Goal: Information Seeking & Learning: Learn about a topic

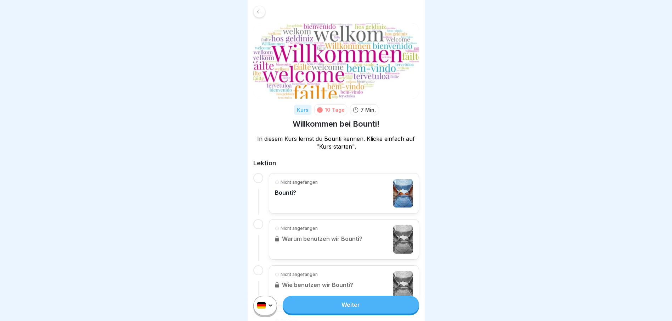
scroll to position [5, 0]
click at [313, 198] on div "Nicht angefangen Bounti?" at bounding box center [296, 193] width 43 height 28
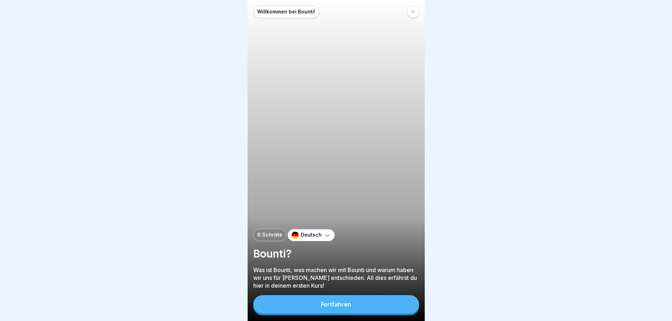
scroll to position [5, 0]
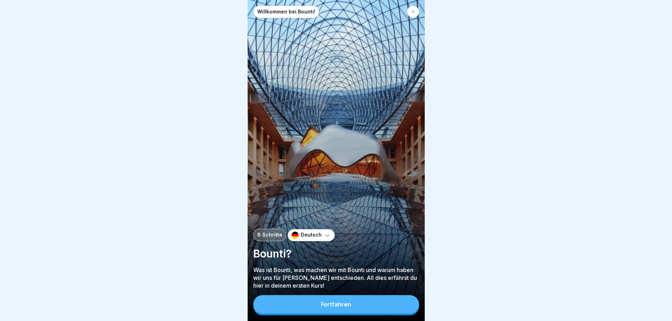
click at [338, 300] on button "Fortfahren" at bounding box center [336, 304] width 166 height 18
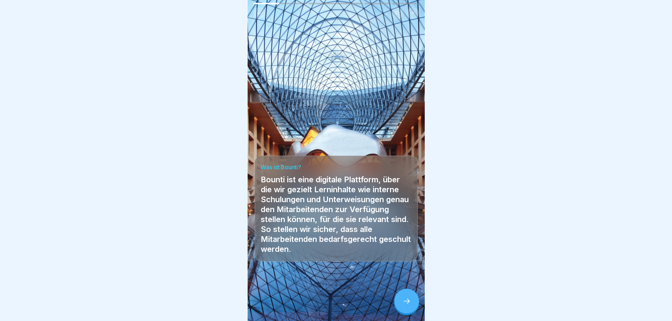
click at [401, 297] on div at bounding box center [407, 301] width 25 height 25
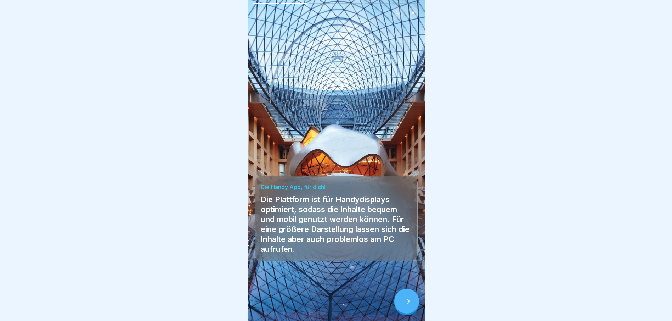
click at [403, 297] on icon at bounding box center [407, 301] width 9 height 9
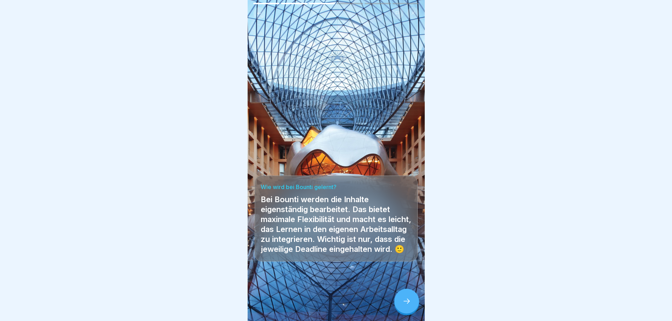
click at [403, 297] on icon at bounding box center [407, 301] width 9 height 9
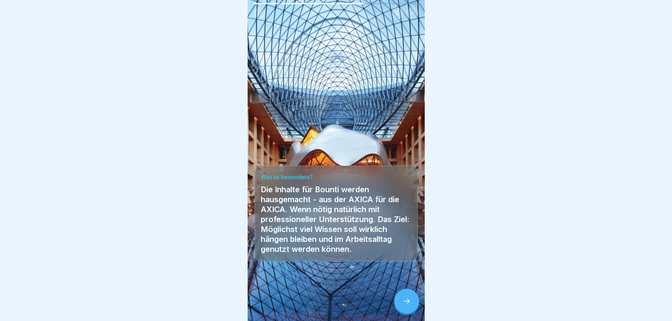
click at [403, 297] on icon at bounding box center [407, 301] width 9 height 9
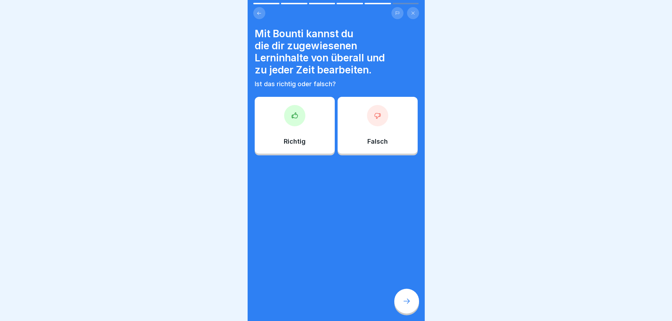
click at [288, 110] on div at bounding box center [294, 115] width 21 height 21
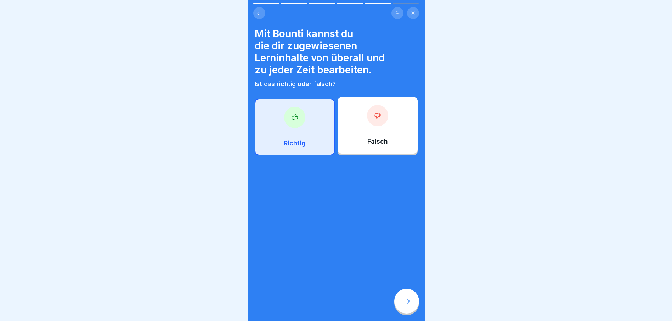
click at [400, 303] on div at bounding box center [407, 301] width 25 height 25
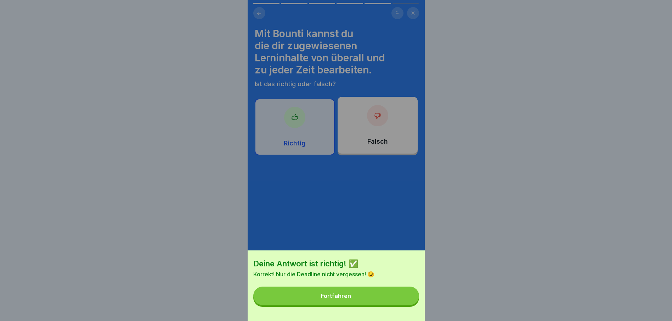
click at [345, 299] on div "Fortfahren" at bounding box center [336, 295] width 30 height 6
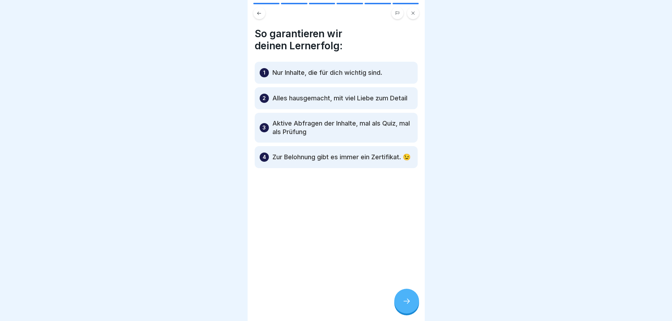
click at [314, 161] on p "Zur Belohnung gibt es immer ein Zertifikat. 😉" at bounding box center [342, 157] width 138 height 9
click at [403, 301] on icon at bounding box center [407, 301] width 9 height 9
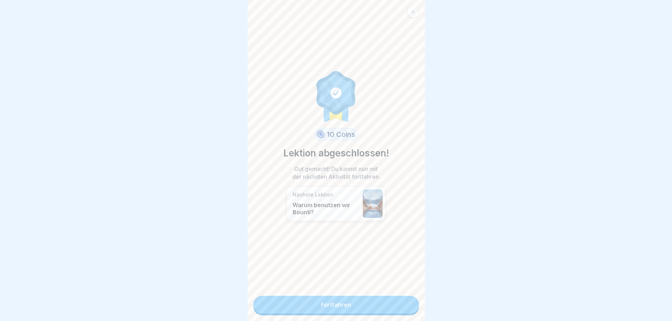
click at [362, 301] on link "Fortfahren" at bounding box center [336, 305] width 166 height 18
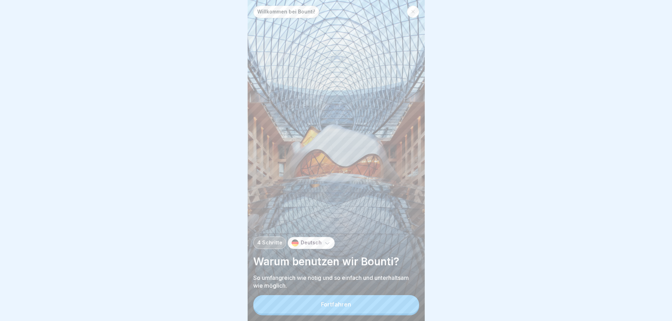
click at [347, 313] on button "Fortfahren" at bounding box center [336, 304] width 166 height 18
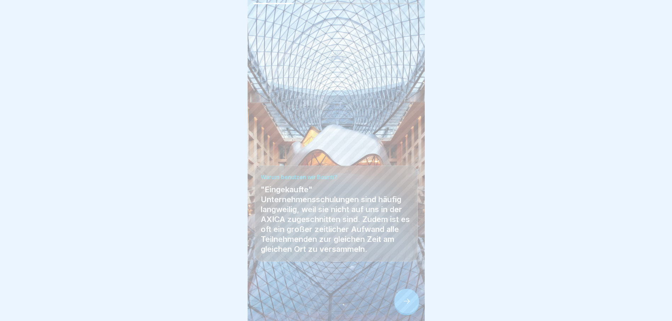
scroll to position [5, 0]
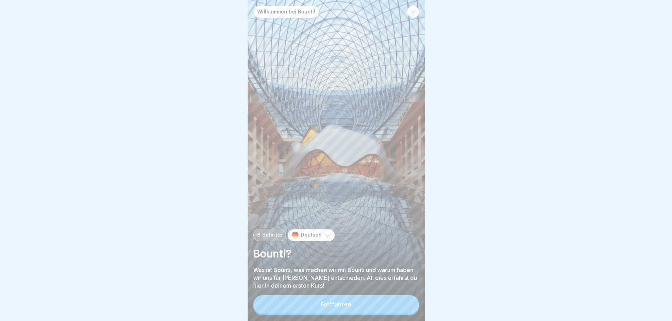
click at [408, 8] on div at bounding box center [413, 12] width 12 height 12
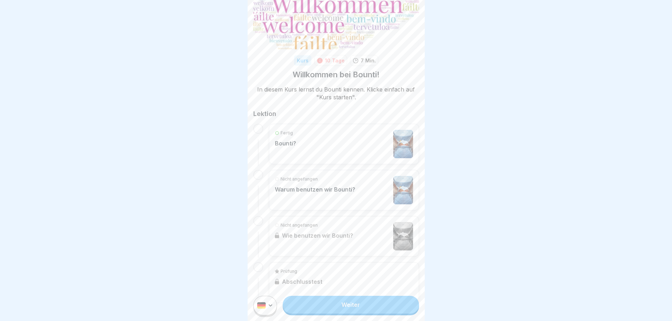
scroll to position [68, 0]
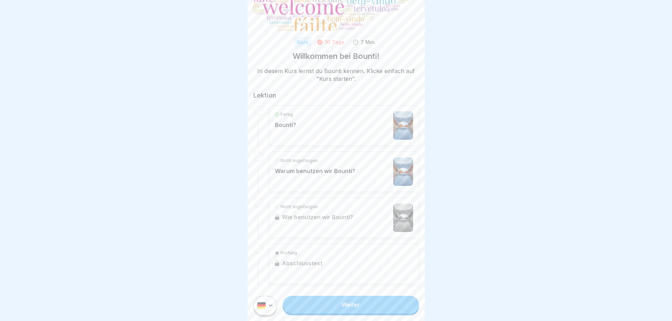
click at [322, 168] on p "Warum benutzen wir Bounti?" at bounding box center [315, 170] width 80 height 7
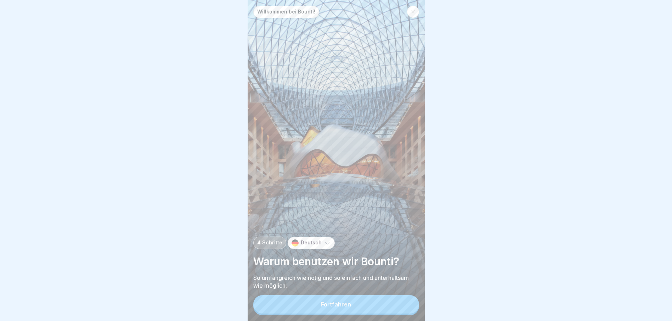
click at [318, 307] on button "Fortfahren" at bounding box center [336, 304] width 166 height 18
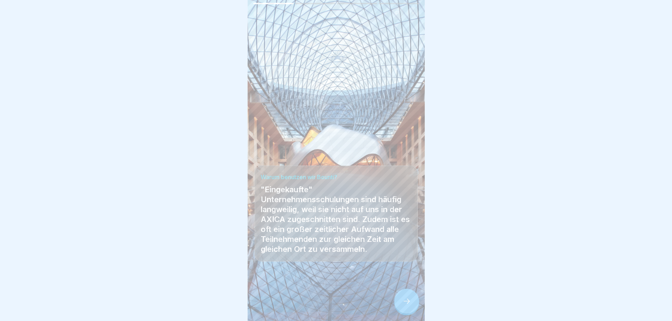
click at [407, 303] on icon at bounding box center [407, 301] width 9 height 9
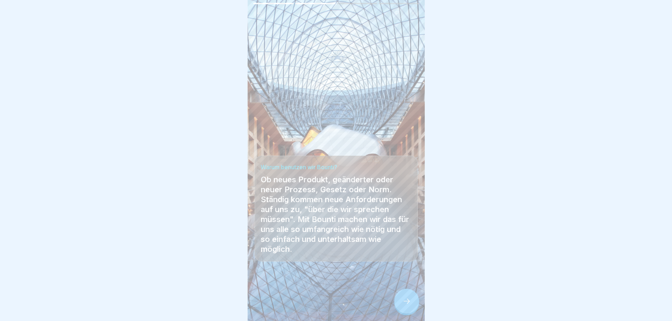
click at [407, 303] on icon at bounding box center [407, 301] width 9 height 9
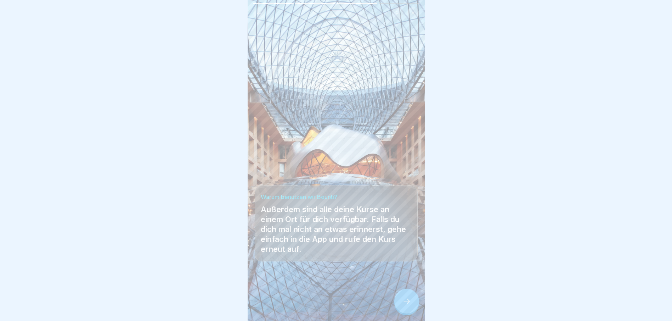
click at [407, 303] on icon at bounding box center [407, 301] width 9 height 9
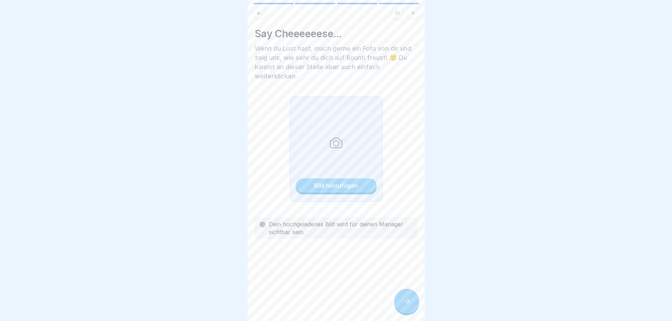
click at [333, 184] on div "Bild hinzufügen" at bounding box center [336, 185] width 44 height 6
